Goal: Task Accomplishment & Management: Use online tool/utility

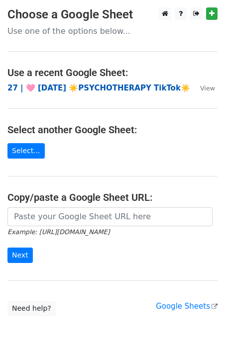
click at [123, 86] on strong "27 | 🩷 AUG 2 ☀️PSYCHOTHERAPY TikTok☀️" at bounding box center [98, 87] width 182 height 9
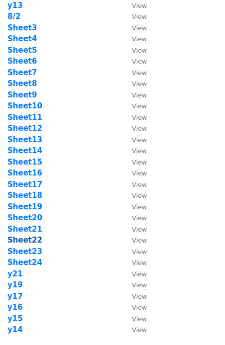
scroll to position [47, 0]
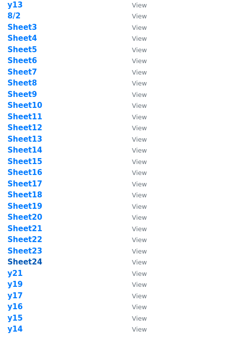
click at [29, 263] on strong "Sheet24" at bounding box center [24, 261] width 35 height 9
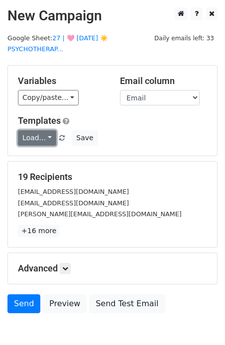
click at [46, 130] on link "Load..." at bounding box center [37, 137] width 38 height 15
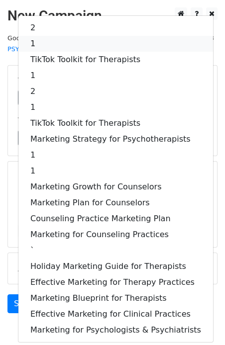
click at [81, 36] on link "1" at bounding box center [115, 44] width 194 height 16
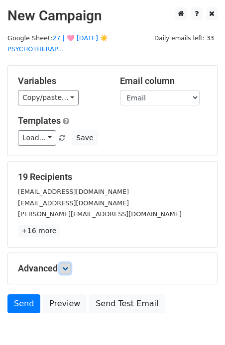
click at [67, 265] on icon at bounding box center [65, 268] width 6 height 6
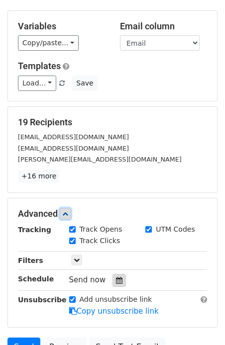
scroll to position [58, 0]
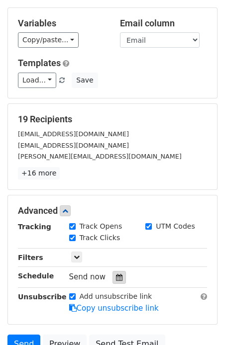
click at [118, 274] on icon at bounding box center [119, 277] width 6 height 7
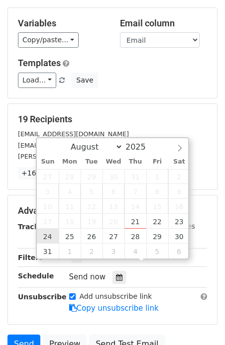
type input "2025-08-24 12:00"
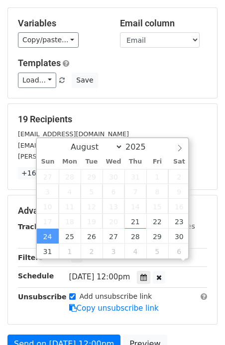
scroll to position [0, 0]
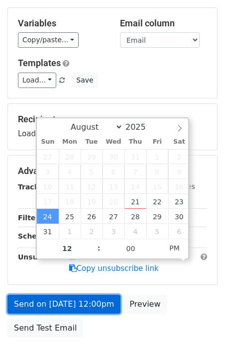
click at [50, 295] on link "Send on Aug 24 at 12:00pm" at bounding box center [63, 304] width 113 height 19
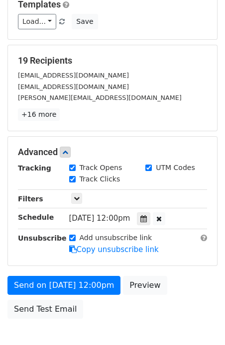
scroll to position [121, 0]
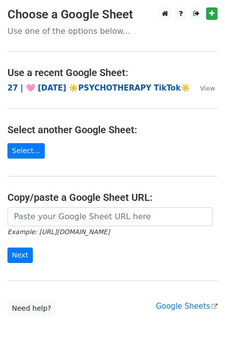
click at [76, 89] on strong "27 | 🩷 AUG 2 ☀️PSYCHOTHERAPY TikTok☀️" at bounding box center [98, 87] width 182 height 9
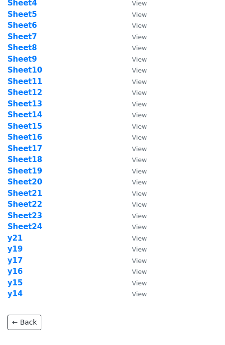
scroll to position [84, 0]
